Goal: Task Accomplishment & Management: Use online tool/utility

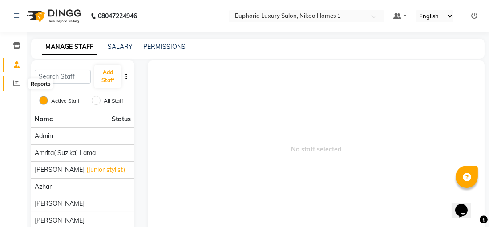
click at [17, 83] on icon at bounding box center [16, 83] width 7 height 7
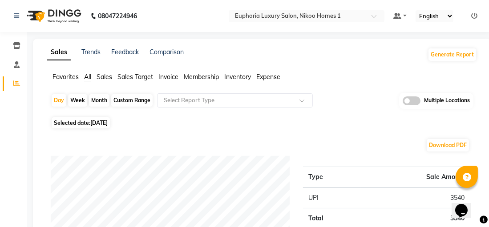
click at [100, 122] on span "[DATE]" at bounding box center [98, 123] width 17 height 7
select select "9"
select select "2025"
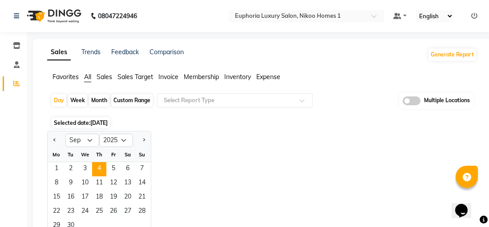
click at [102, 78] on span "Sales" at bounding box center [104, 77] width 16 height 8
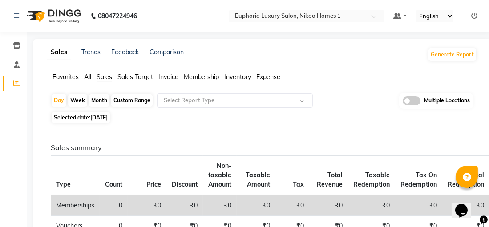
click at [98, 100] on div "Month" at bounding box center [99, 100] width 20 height 12
select select "9"
select select "2025"
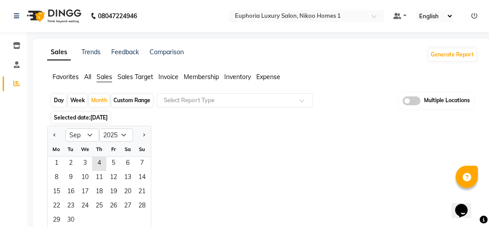
click at [138, 96] on div "Custom Range" at bounding box center [131, 100] width 41 height 12
select select "9"
select select "2025"
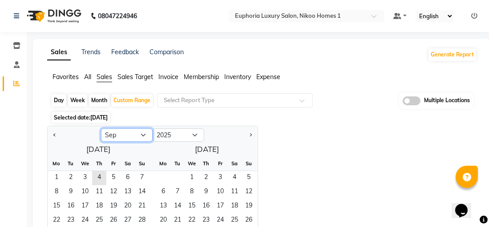
click at [144, 135] on select "Jan Feb Mar Apr May Jun [DATE] Aug Sep Oct Nov Dec" at bounding box center [127, 134] width 52 height 13
select select "8"
click at [101, 128] on select "Jan Feb Mar Apr May Jun [DATE] Aug Sep Oct Nov Dec" at bounding box center [127, 134] width 52 height 13
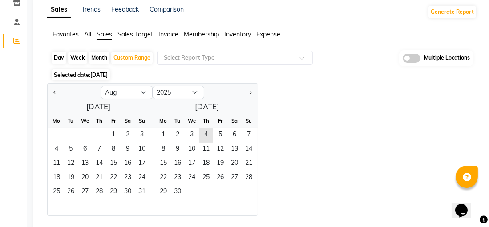
scroll to position [96, 0]
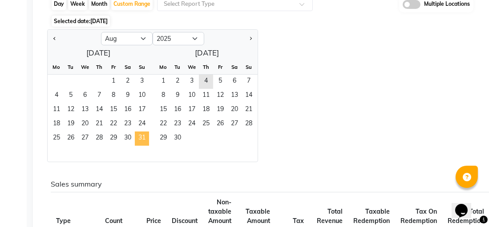
drag, startPoint x: 117, startPoint y: 173, endPoint x: 139, endPoint y: 138, distance: 41.3
click at [139, 138] on ngb-datepicker-month "Mo Tu We Th Fr Sa Su 1 2 3 4 5 6 7 8 9 10 11 12 13 14 15 16 17 18 19 20 21 22 2…" at bounding box center [98, 111] width 101 height 102
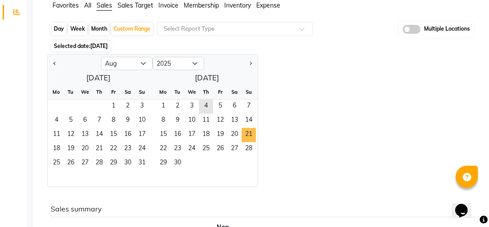
scroll to position [52, 0]
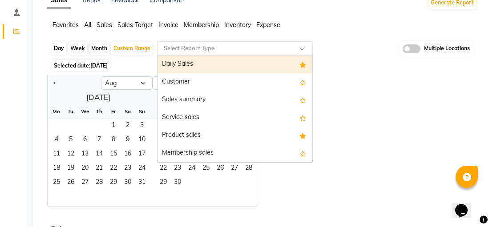
click at [303, 50] on span at bounding box center [304, 51] width 11 height 9
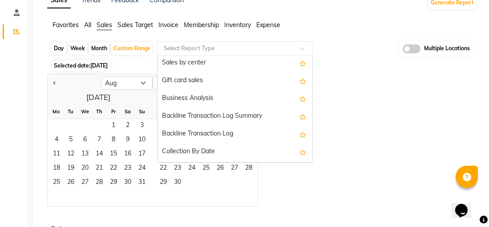
scroll to position [213, 0]
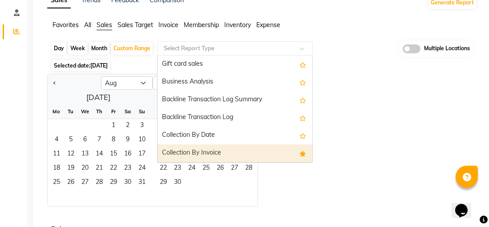
click at [213, 152] on div "Collection By Invoice" at bounding box center [234, 153] width 155 height 18
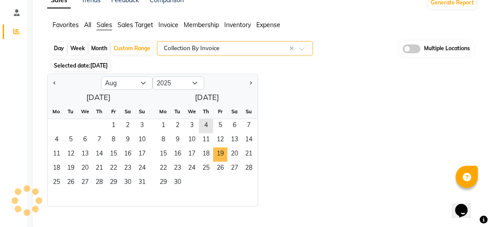
select select "full_report"
select select "csv"
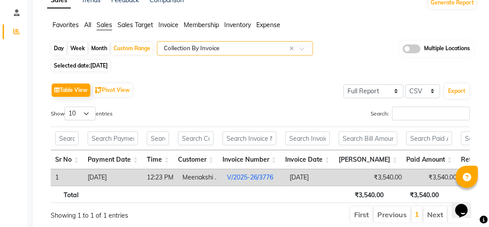
scroll to position [89, 0]
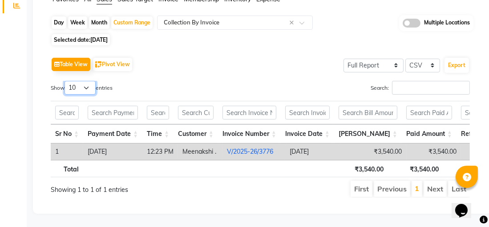
click at [89, 81] on select "10 25 50 100" at bounding box center [79, 88] width 31 height 14
select select "100"
click at [66, 81] on select "10 25 50 100" at bounding box center [79, 88] width 31 height 14
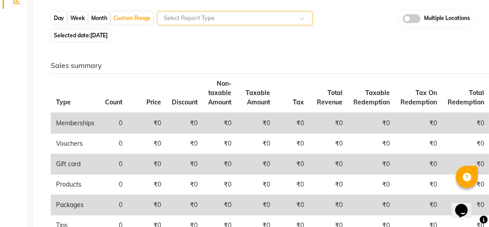
scroll to position [0, 0]
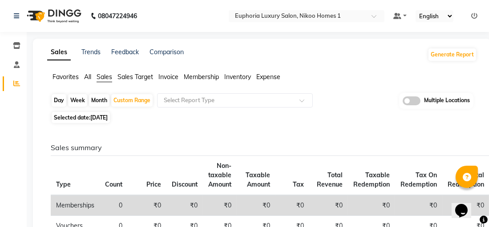
click at [102, 79] on span "Sales" at bounding box center [104, 77] width 16 height 8
click at [104, 79] on span "Sales" at bounding box center [104, 77] width 16 height 8
click at [129, 101] on div "Custom Range" at bounding box center [131, 100] width 41 height 12
select select "9"
select select "2025"
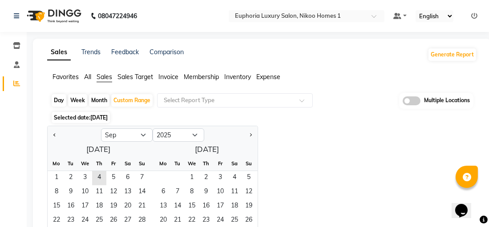
click at [100, 101] on div "Month" at bounding box center [99, 100] width 20 height 12
select select "9"
select select "2025"
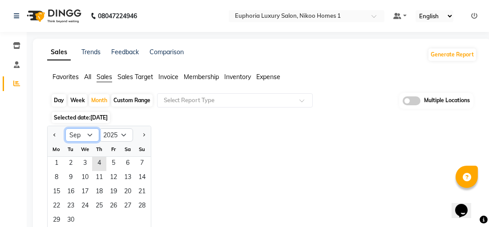
click at [89, 134] on select "Jan Feb Mar Apr May Jun [DATE] Aug Sep Oct Nov Dec" at bounding box center [82, 134] width 34 height 13
select select "8"
click at [65, 128] on select "Jan Feb Mar Apr May Jun [DATE] Aug Sep Oct Nov Dec" at bounding box center [82, 134] width 34 height 13
click at [304, 101] on span at bounding box center [304, 103] width 11 height 9
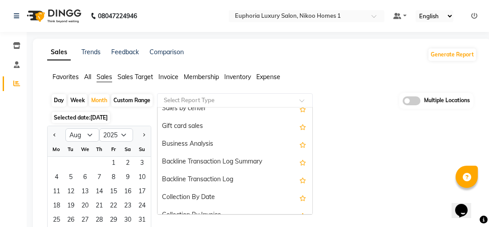
scroll to position [213, 0]
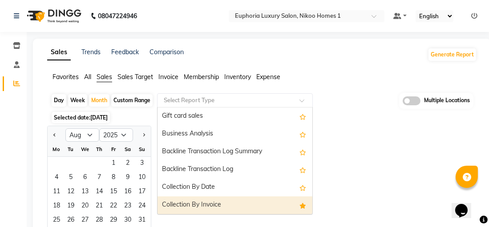
click at [199, 204] on div "Collection By Invoice" at bounding box center [234, 205] width 155 height 18
select select "full_report"
select select "csv"
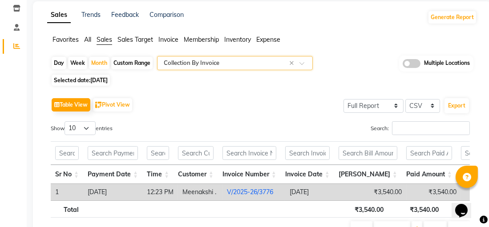
scroll to position [89, 0]
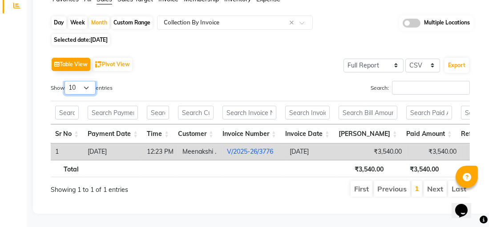
click at [88, 81] on select "10 25 50 100" at bounding box center [79, 88] width 31 height 14
select select "100"
click at [66, 81] on select "10 25 50 100" at bounding box center [79, 88] width 31 height 14
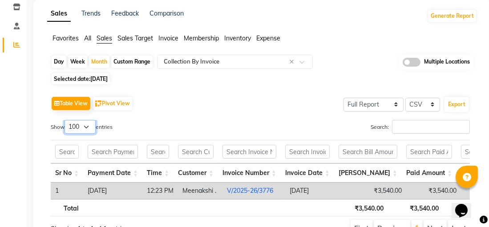
scroll to position [44, 0]
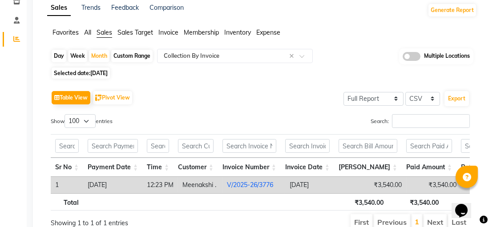
click at [106, 73] on span "[DATE]" at bounding box center [98, 73] width 17 height 7
select select "9"
select select "2025"
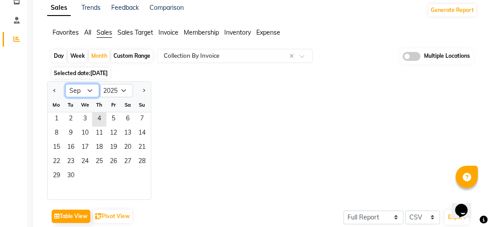
click at [88, 91] on select "Jan Feb Mar Apr May Jun [DATE] Aug Sep Oct Nov Dec" at bounding box center [82, 90] width 34 height 13
select select "8"
click at [65, 84] on select "Jan Feb Mar Apr May Jun [DATE] Aug Sep Oct Nov Dec" at bounding box center [82, 90] width 34 height 13
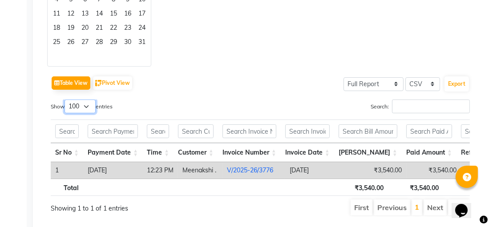
click at [92, 107] on select "10 25 50 100" at bounding box center [79, 107] width 31 height 14
click at [66, 100] on select "10 25 50 100" at bounding box center [79, 107] width 31 height 14
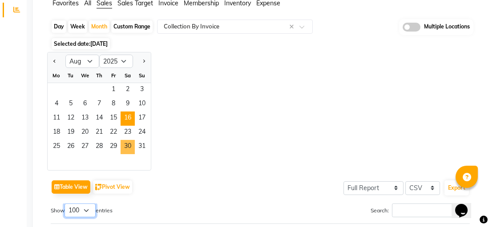
scroll to position [0, 0]
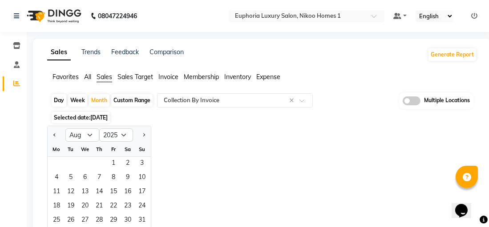
click at [91, 76] on span "All" at bounding box center [87, 77] width 7 height 8
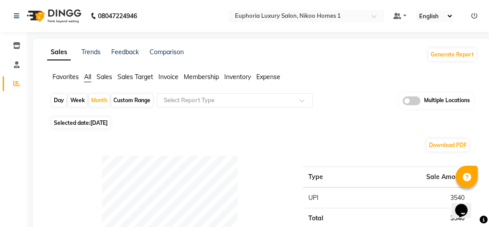
click at [106, 124] on span "[DATE]" at bounding box center [98, 123] width 17 height 7
select select "9"
select select "2025"
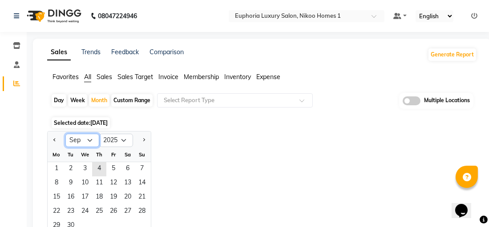
click at [92, 140] on select "Jan Feb Mar Apr May Jun [DATE] Aug Sep Oct Nov Dec" at bounding box center [82, 140] width 34 height 13
select select "8"
click at [65, 134] on select "Jan Feb Mar Apr May Jun [DATE] Aug Sep Oct Nov Dec" at bounding box center [82, 140] width 34 height 13
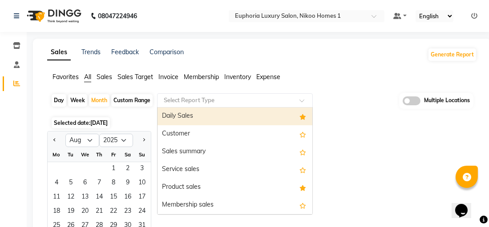
click at [302, 100] on span at bounding box center [304, 103] width 11 height 9
click at [119, 102] on div "Custom Range" at bounding box center [131, 100] width 41 height 12
select select "9"
select select "2025"
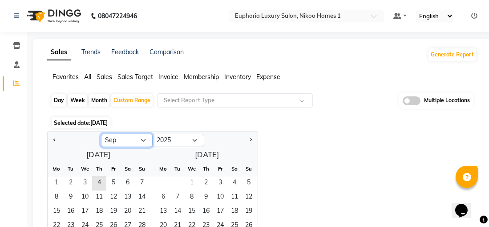
click at [140, 140] on select "Jan Feb Mar Apr May Jun [DATE] Aug Sep Oct Nov Dec" at bounding box center [127, 140] width 52 height 13
select select "8"
click at [101, 134] on select "Jan Feb Mar Apr May Jun [DATE] Aug Sep Oct Nov Dec" at bounding box center [127, 140] width 52 height 13
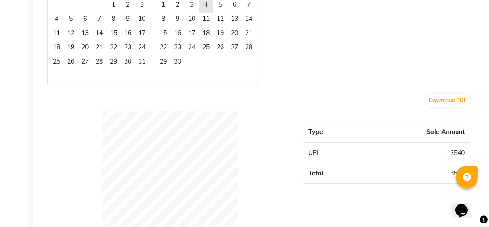
scroll to position [44, 0]
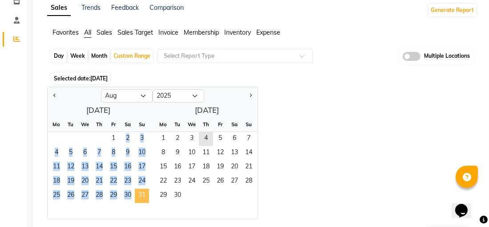
drag, startPoint x: 111, startPoint y: 138, endPoint x: 134, endPoint y: 194, distance: 60.2
click at [134, 194] on ngb-datepicker-month "Mo Tu We Th Fr Sa Su 1 2 3 4 5 6 7 8 9 10 11 12 13 14 15 16 17 18 19 20 21 22 2…" at bounding box center [98, 168] width 101 height 102
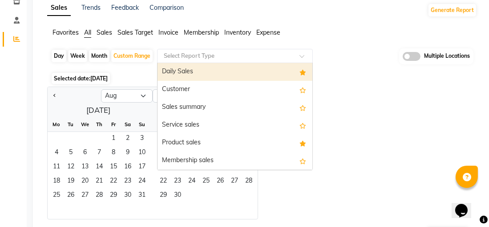
click at [302, 57] on span at bounding box center [304, 58] width 11 height 9
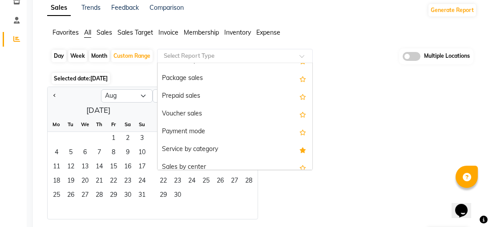
scroll to position [0, 0]
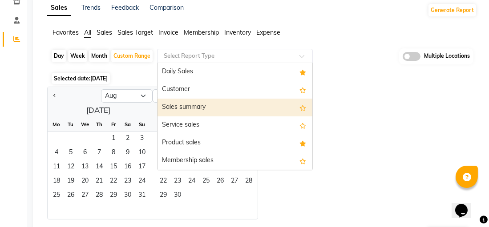
click at [203, 107] on div "Sales summary" at bounding box center [234, 108] width 155 height 18
select select "full_report"
select select "csv"
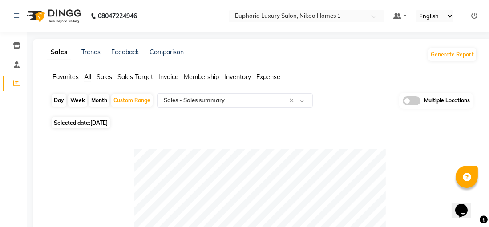
click at [105, 78] on span "Sales" at bounding box center [104, 77] width 16 height 8
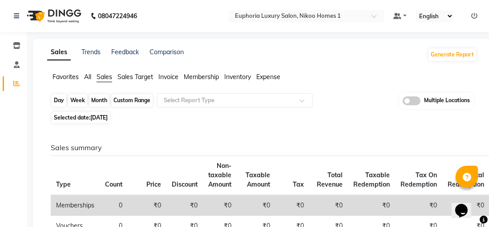
click at [136, 99] on div "Custom Range" at bounding box center [131, 100] width 41 height 12
select select "9"
select select "2025"
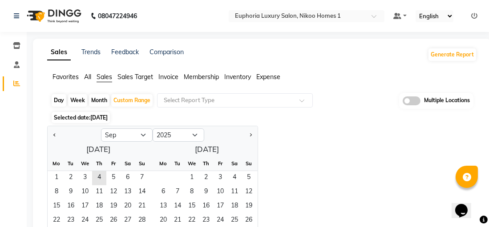
click at [104, 100] on div "Month" at bounding box center [99, 100] width 20 height 12
select select "9"
select select "2025"
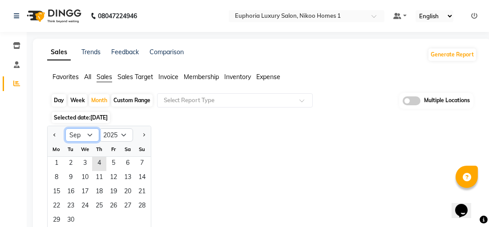
click at [90, 135] on select "Jan Feb Mar Apr May Jun [DATE] Aug Sep Oct Nov Dec" at bounding box center [82, 134] width 34 height 13
select select "8"
click at [65, 128] on select "Jan Feb Mar Apr May Jun [DATE] Aug Sep Oct Nov Dec" at bounding box center [82, 134] width 34 height 13
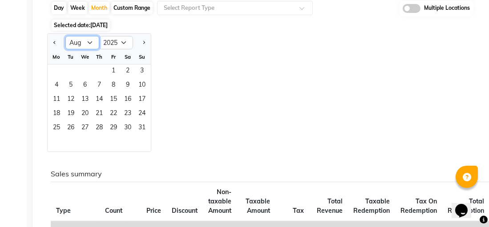
scroll to position [44, 0]
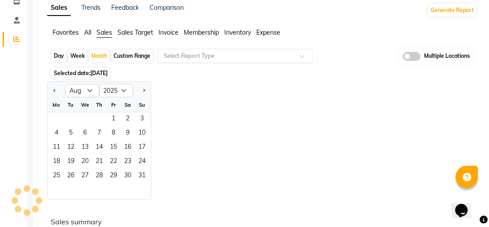
click at [301, 57] on span at bounding box center [304, 58] width 11 height 9
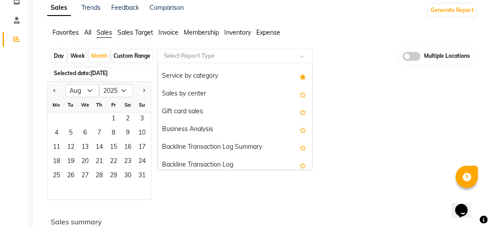
scroll to position [213, 0]
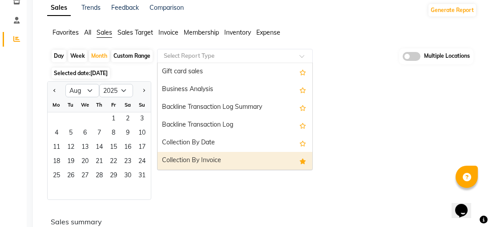
click at [213, 159] on div "Collection By Invoice" at bounding box center [234, 161] width 155 height 18
select select "full_report"
select select "csv"
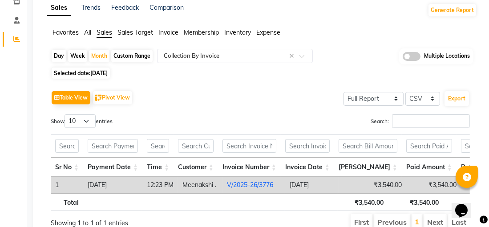
click at [100, 32] on span "Sales" at bounding box center [104, 32] width 16 height 8
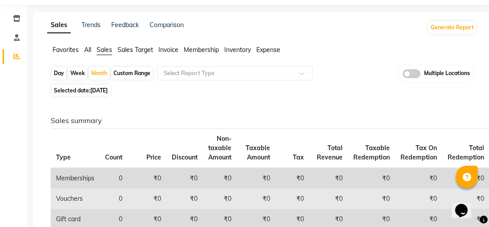
scroll to position [0, 0]
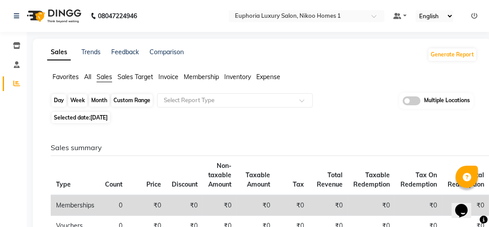
click at [98, 104] on div "Month" at bounding box center [99, 100] width 20 height 12
select select "9"
select select "2025"
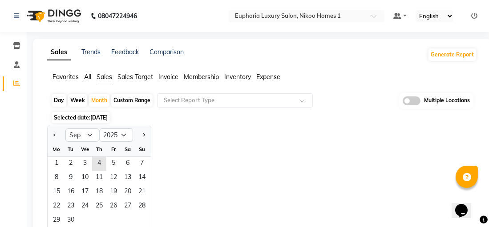
click at [101, 118] on span "[DATE]" at bounding box center [98, 117] width 17 height 7
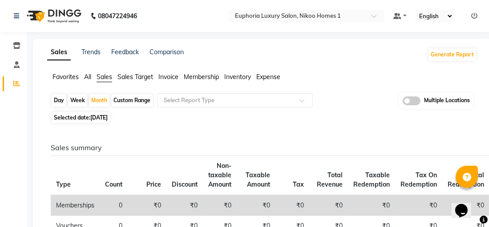
click at [108, 118] on span "[DATE]" at bounding box center [98, 117] width 17 height 7
select select "9"
select select "2025"
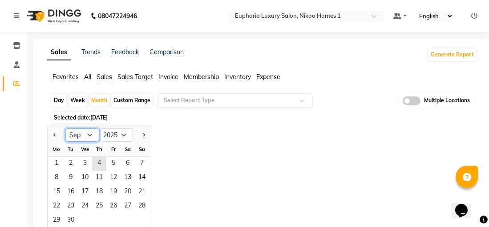
click at [90, 135] on select "Jan Feb Mar Apr May Jun [DATE] Aug Sep Oct Nov Dec" at bounding box center [82, 134] width 34 height 13
select select "8"
click at [65, 128] on select "Jan Feb Mar Apr May Jun [DATE] Aug Sep Oct Nov Dec" at bounding box center [82, 134] width 34 height 13
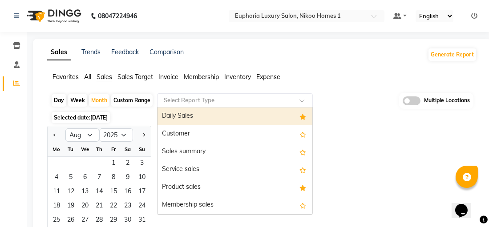
click at [300, 102] on span at bounding box center [304, 103] width 11 height 9
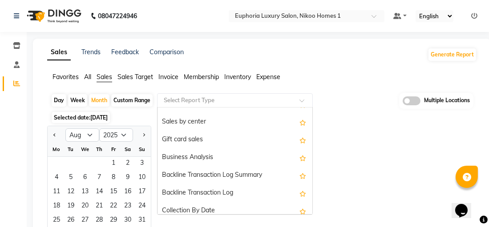
scroll to position [213, 0]
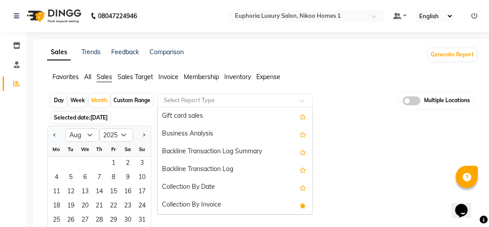
click at [304, 205] on div "Collection By Invoice" at bounding box center [234, 205] width 155 height 18
select select "full_report"
select select "csv"
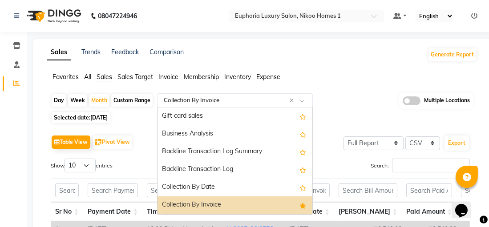
click at [301, 100] on span at bounding box center [304, 103] width 11 height 9
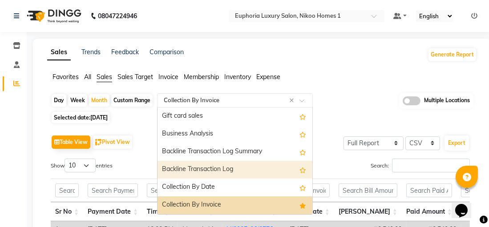
scroll to position [89, 0]
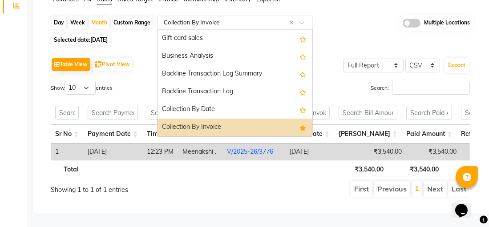
click at [299, 125] on icon "Options list" at bounding box center [302, 128] width 7 height 6
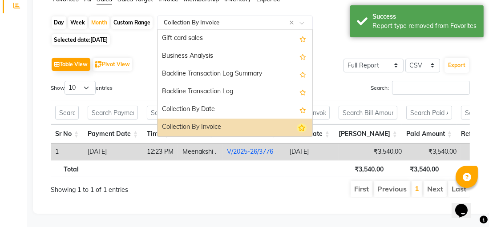
click at [298, 124] on icon "Options list" at bounding box center [301, 128] width 10 height 9
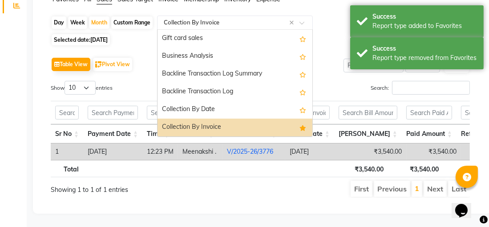
click at [208, 119] on div "Collection By Invoice" at bounding box center [234, 128] width 155 height 18
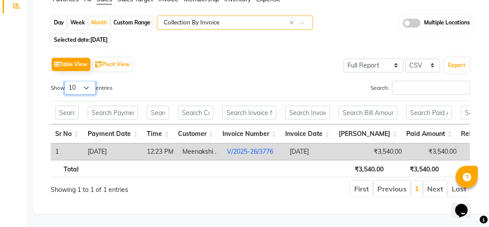
click at [88, 81] on select "10 25 50 100" at bounding box center [79, 88] width 31 height 14
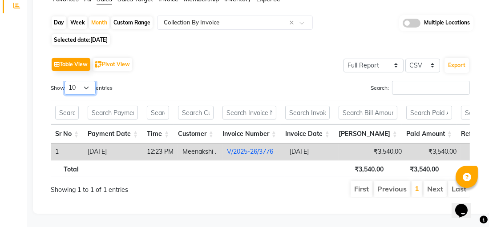
select select "100"
click at [66, 81] on select "10 25 50 100" at bounding box center [79, 88] width 31 height 14
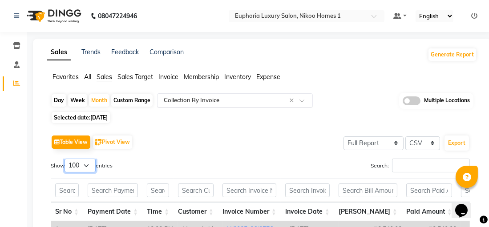
scroll to position [0, 0]
click at [86, 166] on select "10 25 50 100" at bounding box center [79, 166] width 31 height 14
click at [66, 159] on select "10 25 50 100" at bounding box center [79, 166] width 31 height 14
click at [108, 76] on span "Sales" at bounding box center [104, 77] width 16 height 8
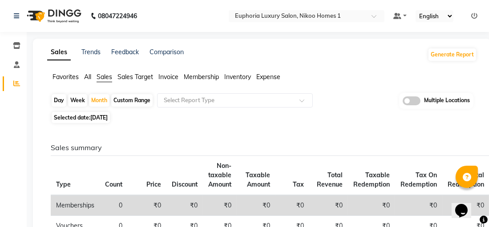
click at [107, 119] on span "[DATE]" at bounding box center [98, 117] width 17 height 7
select select "9"
select select "2025"
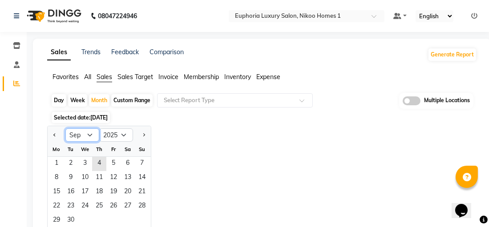
click at [90, 133] on select "Jan Feb Mar Apr May Jun [DATE] Aug Sep Oct Nov Dec" at bounding box center [82, 134] width 34 height 13
select select "8"
click at [65, 128] on select "Jan Feb Mar Apr May Jun [DATE] Aug Sep Oct Nov Dec" at bounding box center [82, 134] width 34 height 13
click at [301, 102] on span at bounding box center [304, 103] width 11 height 9
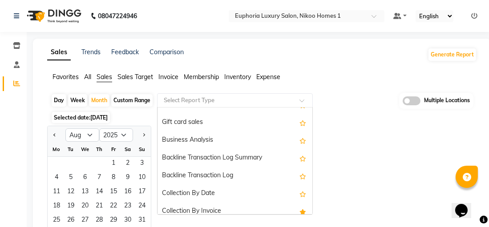
scroll to position [213, 0]
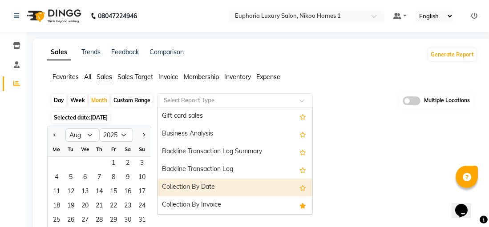
click at [188, 185] on div "Collection By Date" at bounding box center [234, 188] width 155 height 18
select select "full_report"
select select "csv"
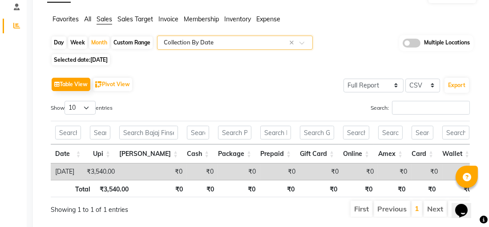
scroll to position [89, 0]
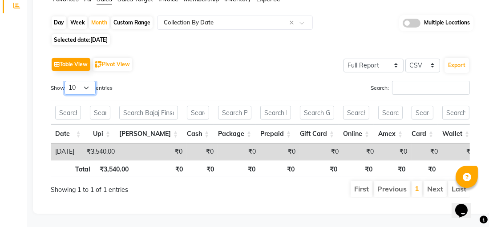
click at [88, 81] on select "10 25 50 100" at bounding box center [79, 88] width 31 height 14
select select "100"
click at [66, 81] on select "10 25 50 100" at bounding box center [79, 88] width 31 height 14
click at [438, 184] on li "Next" at bounding box center [434, 189] width 23 height 16
click at [449, 183] on li "Last" at bounding box center [459, 189] width 22 height 16
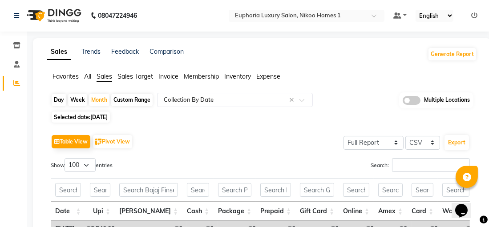
scroll to position [0, 0]
click at [406, 16] on link at bounding box center [399, 16] width 13 height 9
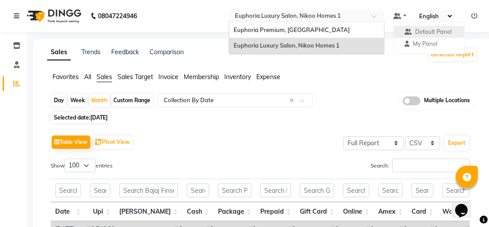
click at [374, 17] on span at bounding box center [376, 18] width 11 height 9
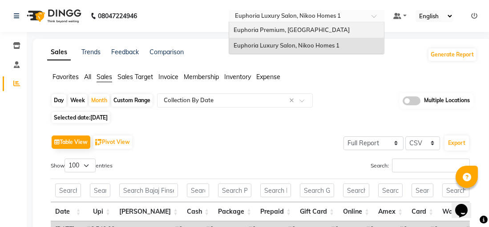
click at [309, 30] on span "Euphoria Premium, [GEOGRAPHIC_DATA]" at bounding box center [291, 29] width 116 height 7
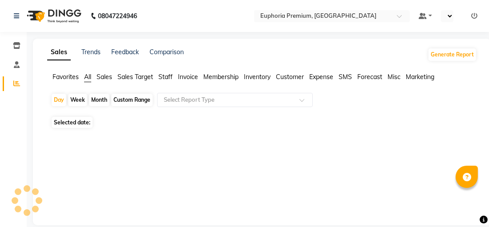
select select "en"
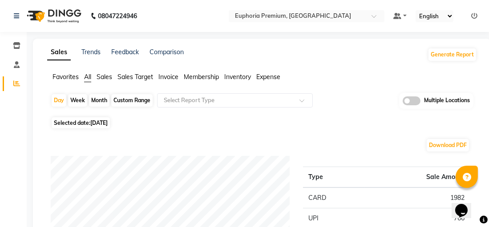
click at [101, 78] on span "Sales" at bounding box center [104, 77] width 16 height 8
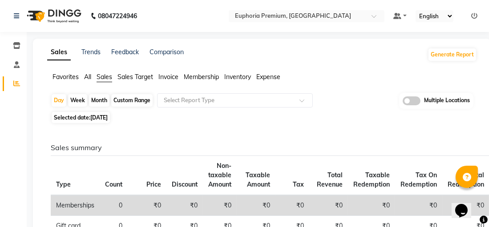
click at [98, 118] on span "[DATE]" at bounding box center [98, 117] width 17 height 7
select select "9"
select select "2025"
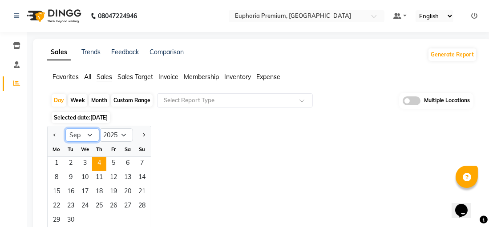
click at [88, 134] on select "Jan Feb Mar Apr May Jun [DATE] Aug Sep Oct Nov Dec" at bounding box center [82, 134] width 34 height 13
select select "8"
click at [65, 128] on select "Jan Feb Mar Apr May Jun [DATE] Aug Sep Oct Nov Dec" at bounding box center [82, 134] width 34 height 13
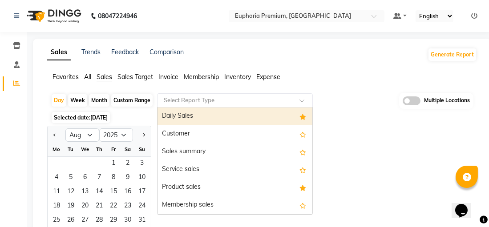
click at [301, 101] on span at bounding box center [304, 103] width 11 height 9
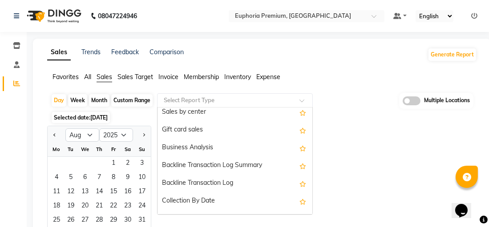
scroll to position [213, 0]
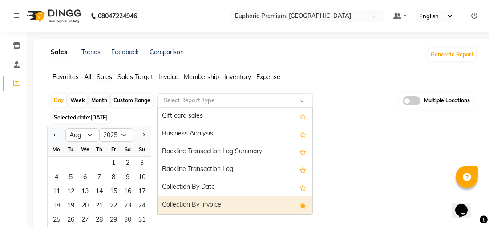
click at [210, 204] on div "Collection By Invoice" at bounding box center [234, 205] width 155 height 18
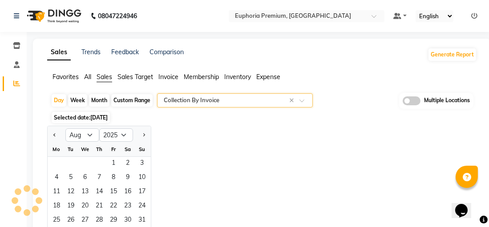
select select "full_report"
select select "csv"
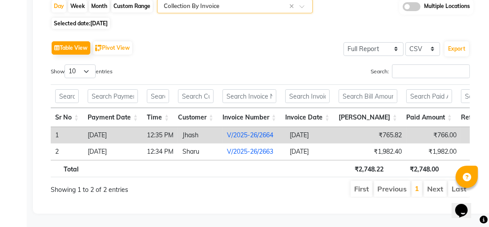
scroll to position [105, 0]
click at [87, 64] on select "10 25 50 100" at bounding box center [79, 71] width 31 height 14
select select "100"
click at [66, 64] on select "10 25 50 100" at bounding box center [79, 71] width 31 height 14
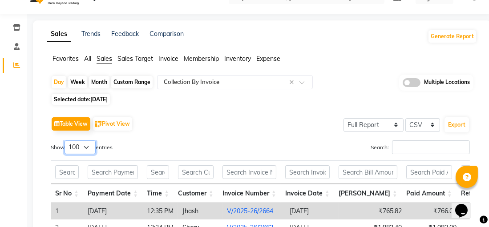
scroll to position [16, 0]
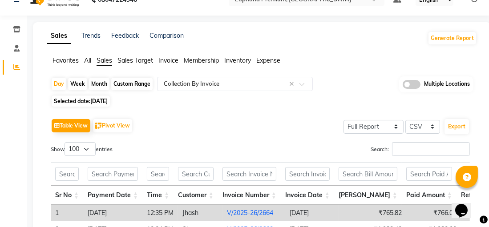
click at [122, 85] on div "Custom Range" at bounding box center [131, 84] width 41 height 12
select select "9"
select select "2025"
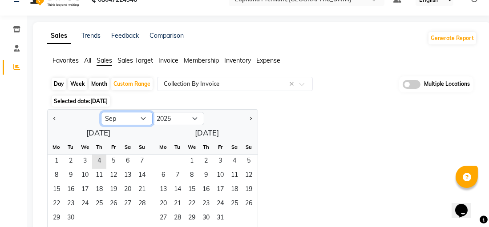
click at [143, 118] on select "Jan Feb Mar Apr May Jun [DATE] Aug Sep Oct Nov Dec" at bounding box center [127, 118] width 52 height 13
select select "8"
click at [101, 112] on select "Jan Feb Mar Apr May Jun [DATE] Aug Sep Oct Nov Dec" at bounding box center [127, 118] width 52 height 13
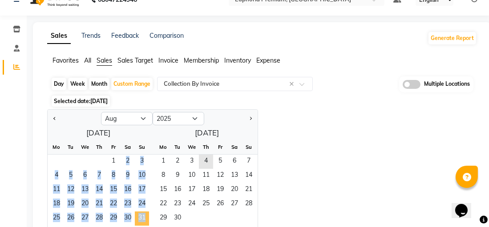
drag, startPoint x: 110, startPoint y: 163, endPoint x: 140, endPoint y: 218, distance: 63.1
click at [140, 218] on ngb-datepicker-month "Mo Tu We Th Fr Sa Su 1 2 3 4 5 6 7 8 9 10 11 12 13 14 15 16 17 18 19 20 21 22 2…" at bounding box center [98, 191] width 101 height 102
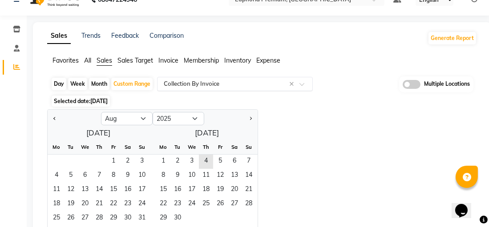
click at [301, 83] on span at bounding box center [304, 86] width 11 height 9
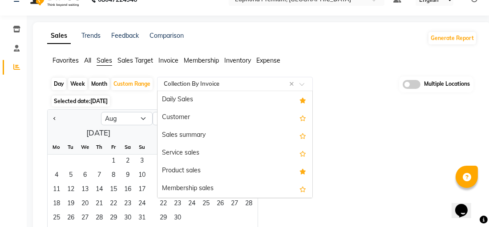
scroll to position [213, 0]
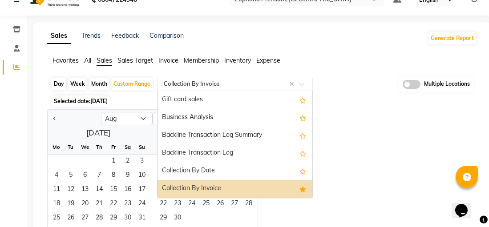
click at [206, 188] on div "Collection By Invoice" at bounding box center [234, 189] width 155 height 18
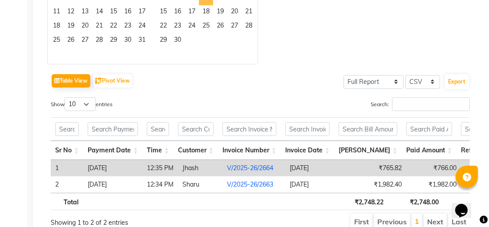
scroll to position [194, 0]
click at [88, 103] on select "10 25 50 100" at bounding box center [79, 104] width 31 height 14
select select "100"
click at [66, 97] on select "10 25 50 100" at bounding box center [79, 104] width 31 height 14
click at [451, 80] on button "Export" at bounding box center [456, 81] width 24 height 15
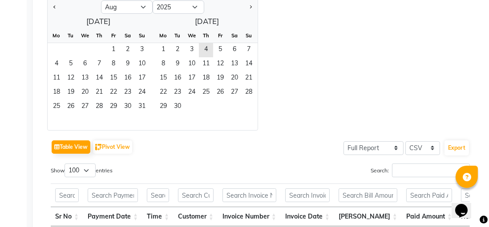
scroll to position [16, 0]
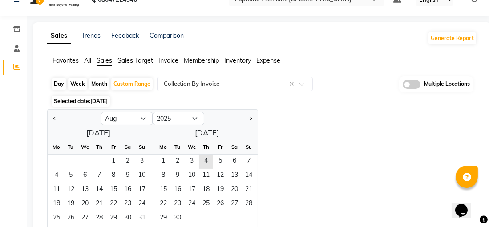
click at [91, 101] on span "[DATE]" at bounding box center [98, 101] width 17 height 7
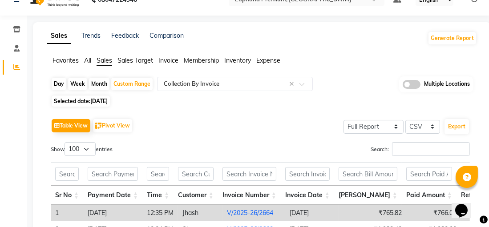
click at [91, 101] on span "[DATE]" at bounding box center [98, 101] width 17 height 7
select select "9"
select select "2025"
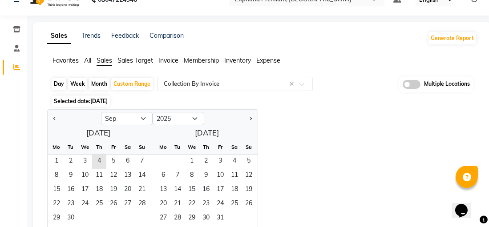
click at [104, 83] on div "Month" at bounding box center [99, 84] width 20 height 12
select select "9"
select select "2025"
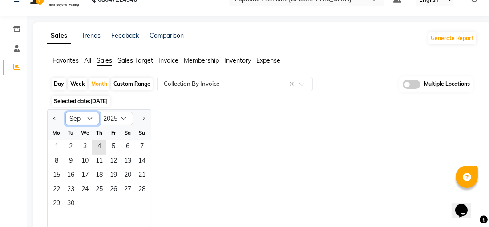
click at [90, 118] on select "Jan Feb Mar Apr May Jun [DATE] Aug Sep Oct Nov Dec" at bounding box center [82, 118] width 34 height 13
select select "8"
click at [65, 112] on select "Jan Feb Mar Apr May Jun [DATE] Aug Sep Oct Nov Dec" at bounding box center [82, 118] width 34 height 13
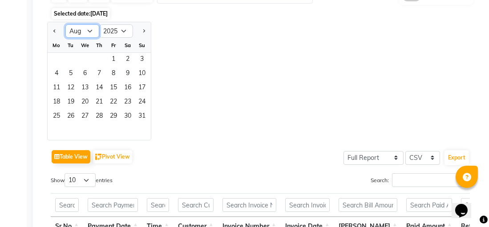
scroll to position [105, 0]
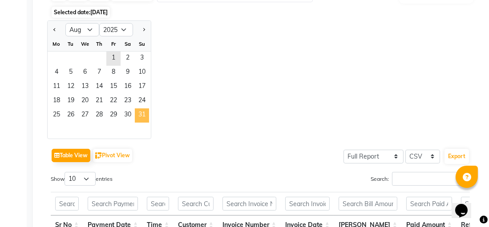
drag, startPoint x: 114, startPoint y: 59, endPoint x: 138, endPoint y: 112, distance: 58.1
click at [138, 112] on ngb-datepicker-month "Mo Tu We Th Fr Sa Su 1 2 3 4 5 6 7 8 9 10 11 12 13 14 15 16 17 18 19 20 21 22 2…" at bounding box center [99, 88] width 103 height 102
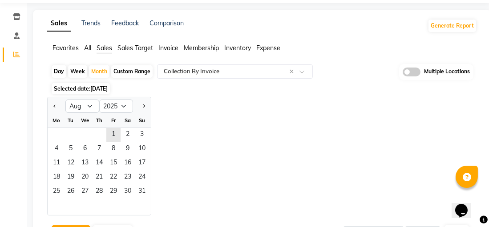
scroll to position [0, 0]
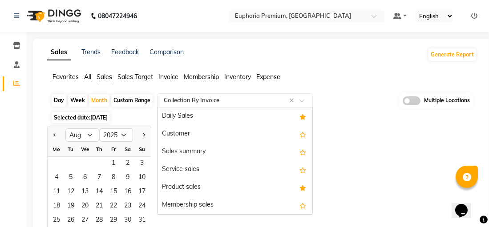
click at [302, 101] on span at bounding box center [304, 103] width 11 height 9
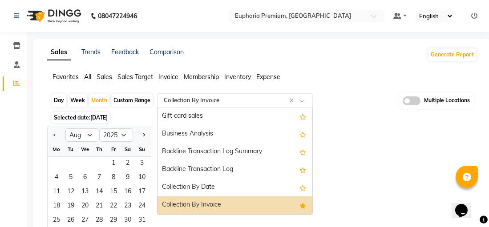
click at [213, 202] on div "Collection By Invoice" at bounding box center [234, 205] width 155 height 18
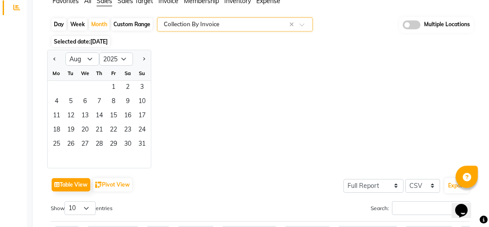
scroll to position [222, 0]
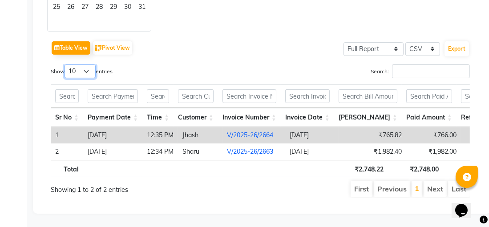
click at [91, 64] on select "10 25 50 100" at bounding box center [79, 71] width 31 height 14
select select "100"
click at [66, 64] on select "10 25 50 100" at bounding box center [79, 71] width 31 height 14
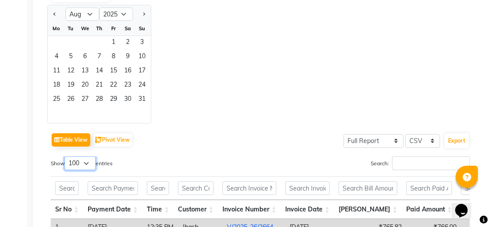
scroll to position [0, 0]
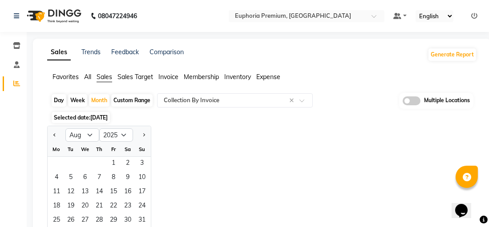
click at [74, 118] on span "Selected date: [DATE]" at bounding box center [81, 117] width 58 height 11
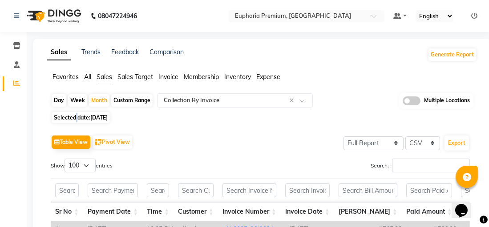
click at [74, 118] on span "Selected date: [DATE]" at bounding box center [81, 117] width 58 height 11
select select "9"
select select "2025"
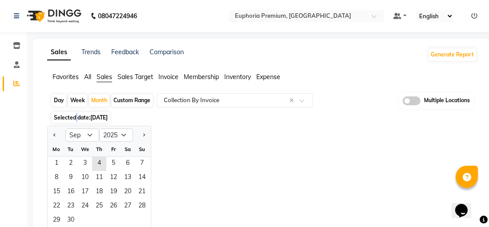
click at [74, 118] on span "Selected date: [DATE]" at bounding box center [81, 117] width 58 height 11
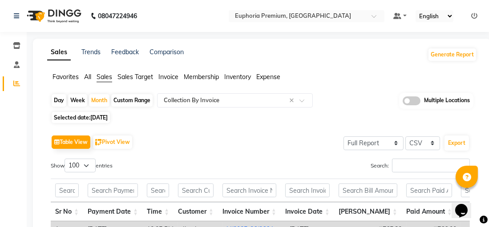
click at [96, 118] on span "[DATE]" at bounding box center [98, 117] width 17 height 7
select select "9"
select select "2025"
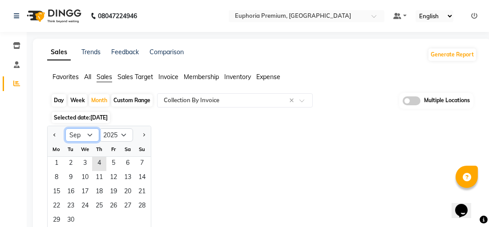
click at [91, 134] on select "Jan Feb Mar Apr May Jun [DATE] Aug Sep Oct Nov Dec" at bounding box center [82, 134] width 34 height 13
select select "8"
click at [65, 128] on select "Jan Feb Mar Apr May Jun [DATE] Aug Sep Oct Nov Dec" at bounding box center [82, 134] width 34 height 13
click at [121, 101] on div "Custom Range" at bounding box center [131, 100] width 41 height 12
select select "9"
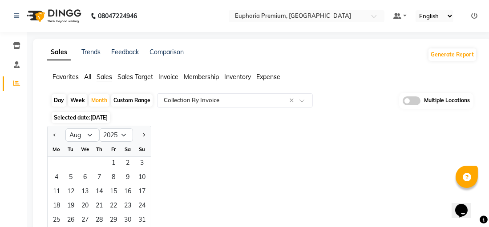
select select "2025"
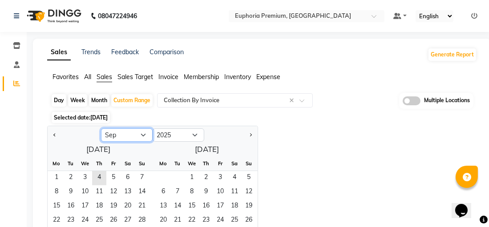
click at [142, 136] on select "Jan Feb Mar Apr May Jun [DATE] Aug Sep Oct Nov Dec" at bounding box center [127, 134] width 52 height 13
click at [101, 128] on select "Jan Feb Mar Apr May Jun [DATE] Aug Sep Oct Nov Dec" at bounding box center [127, 134] width 52 height 13
click at [142, 136] on select "Jan Feb Mar Apr May Jun [DATE] Aug Sep Oct Nov Dec" at bounding box center [127, 134] width 52 height 13
select select "8"
click at [101, 128] on select "Jan Feb Mar Apr May Jun [DATE] Aug Sep Oct Nov Dec" at bounding box center [127, 134] width 52 height 13
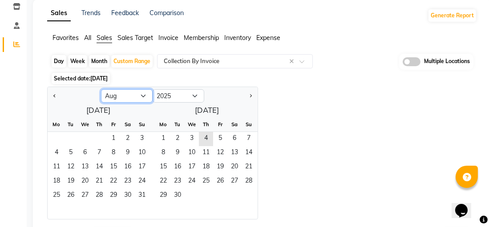
scroll to position [89, 0]
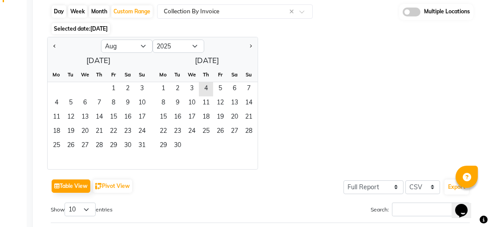
drag, startPoint x: 115, startPoint y: 90, endPoint x: 131, endPoint y: 154, distance: 66.4
click at [131, 154] on ngb-datepicker-month "Mo Tu We Th Fr Sa Su 1 2 3 4 5 6 7 8 9 10 11 12 13 14 15 16 17 18 19 20 21 22 2…" at bounding box center [98, 119] width 101 height 102
click at [109, 91] on span "1" at bounding box center [113, 89] width 14 height 14
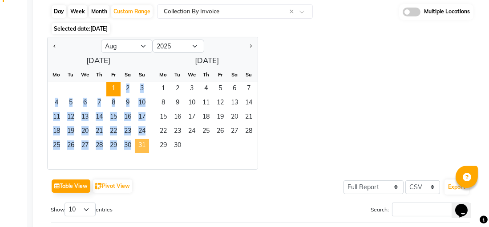
drag, startPoint x: 111, startPoint y: 89, endPoint x: 137, endPoint y: 144, distance: 60.9
click at [137, 144] on ngb-datepicker-month "Mo Tu We Th Fr Sa Su 1 2 3 4 5 6 7 8 9 10 11 12 13 14 15 16 17 18 19 20 21 22 2…" at bounding box center [98, 119] width 101 height 102
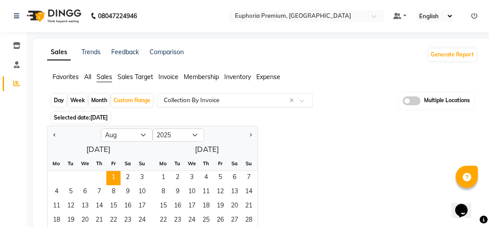
click at [303, 101] on span at bounding box center [304, 103] width 11 height 9
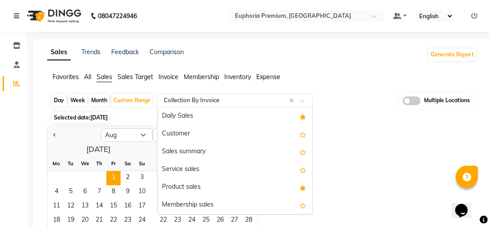
scroll to position [213, 0]
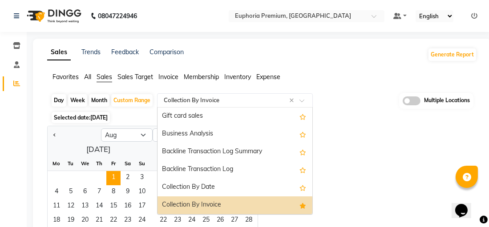
click at [259, 208] on div "Collection By Invoice" at bounding box center [234, 205] width 155 height 18
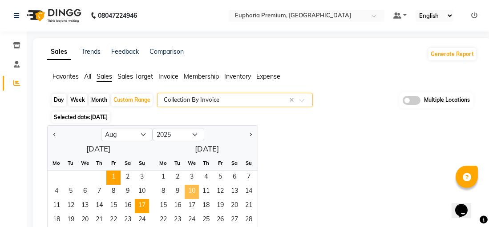
scroll to position [89, 0]
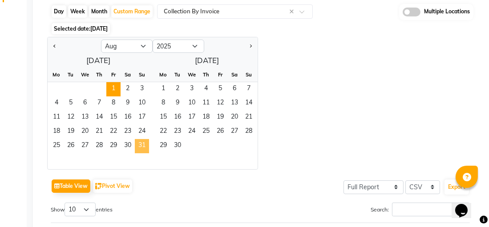
drag, startPoint x: 116, startPoint y: 89, endPoint x: 134, endPoint y: 145, distance: 58.6
click at [134, 145] on ngb-datepicker-month "Mo Tu We Th Fr Sa Su 1 2 3 4 5 6 7 8 9 10 11 12 13 14 15 16 17 18 19 20 21 22 2…" at bounding box center [98, 119] width 101 height 102
click at [132, 165] on div at bounding box center [98, 161] width 101 height 16
drag, startPoint x: 113, startPoint y: 86, endPoint x: 134, endPoint y: 136, distance: 54.2
click at [134, 139] on ngb-datepicker-month "Mo Tu We Th Fr Sa Su 1 2 3 4 5 6 7 8 9 10 11 12 13 14 15 16 17 18 19 20 21 22 2…" at bounding box center [98, 119] width 101 height 102
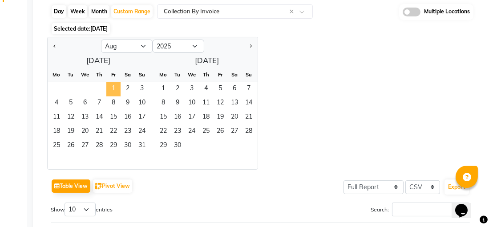
click at [112, 87] on span "1" at bounding box center [113, 89] width 14 height 14
click at [139, 144] on span "31" at bounding box center [142, 146] width 14 height 14
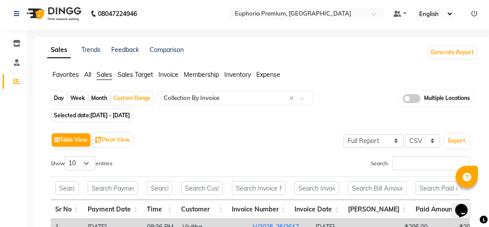
scroll to position [0, 0]
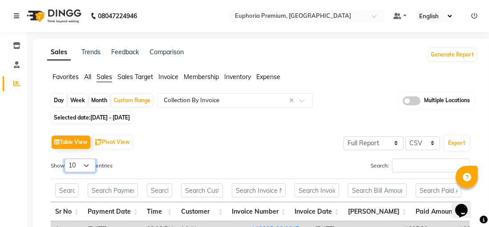
click at [89, 164] on select "10 25 50 100" at bounding box center [79, 166] width 31 height 14
select select "100"
click at [66, 159] on select "10 25 50 100" at bounding box center [79, 166] width 31 height 14
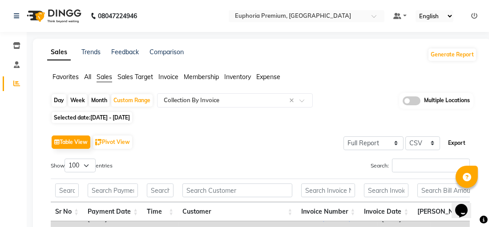
click at [453, 144] on button "Export" at bounding box center [456, 143] width 24 height 15
